Goal: Communication & Community: Share content

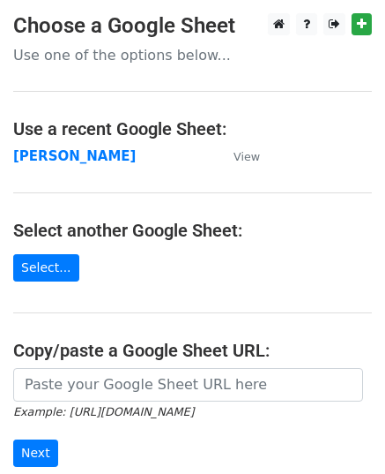
click at [56, 158] on strong "[PERSON_NAME]" at bounding box center [74, 156] width 123 height 16
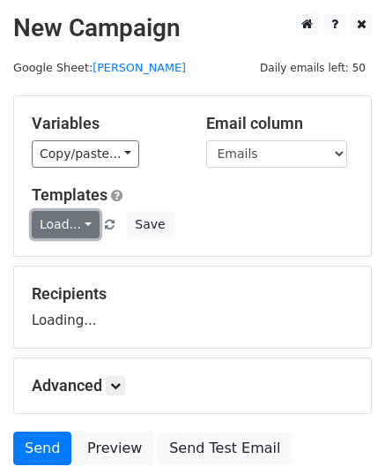
click at [56, 218] on link "Load..." at bounding box center [66, 224] width 68 height 27
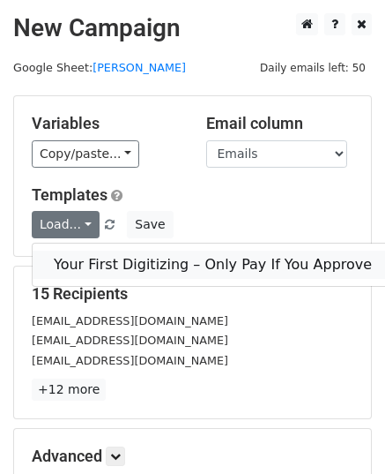
click at [96, 254] on link "Your First Digitizing – Only Pay If You Approve" at bounding box center [213, 264] width 361 height 28
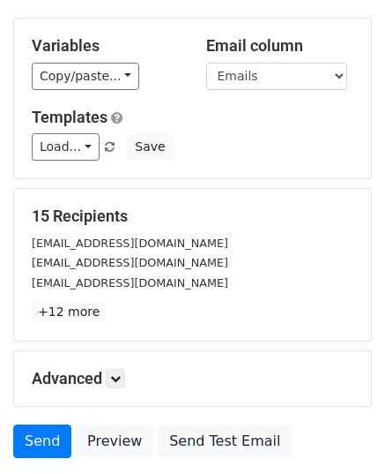
scroll to position [208, 0]
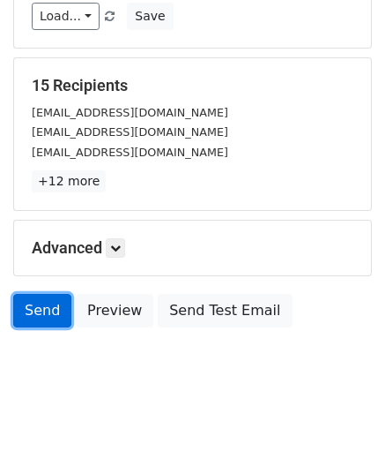
click at [48, 302] on link "Send" at bounding box center [42, 311] width 58 height 34
